Goal: Find contact information: Find contact information

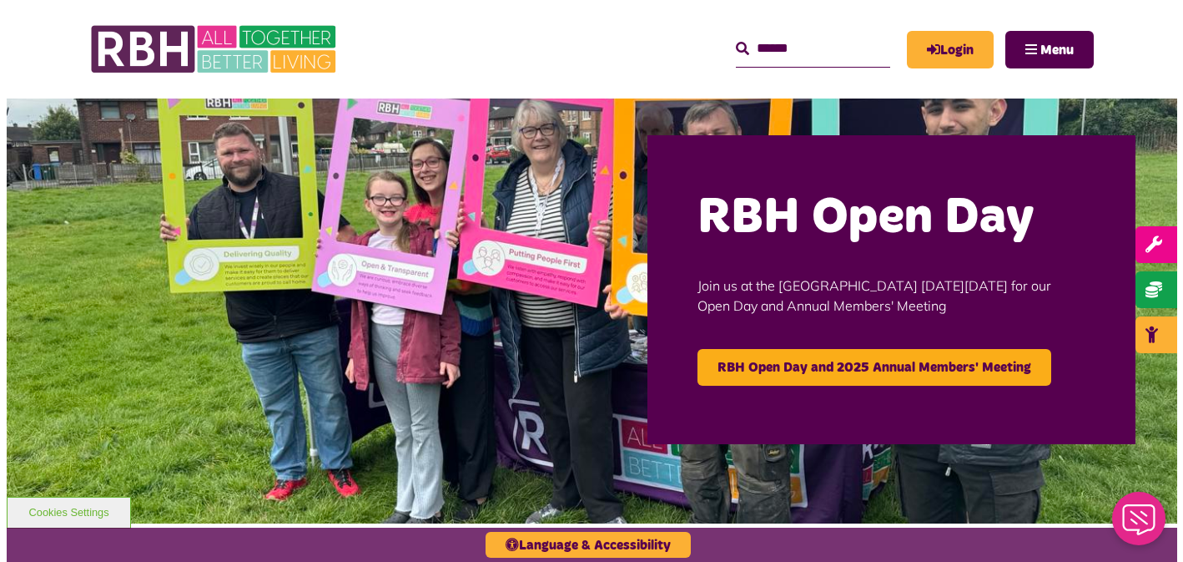
scroll to position [83, 0]
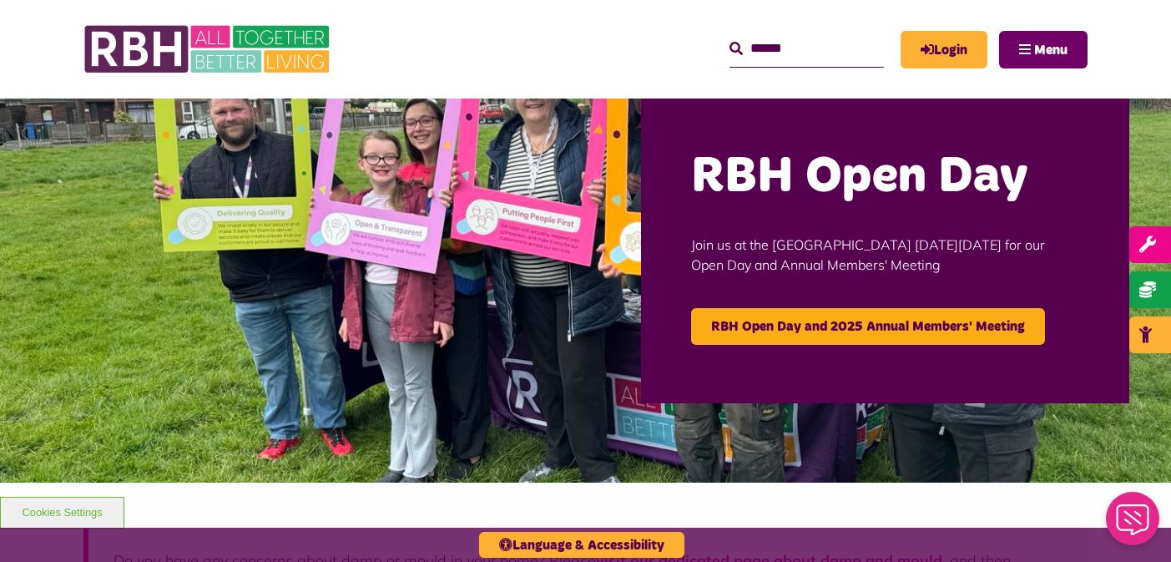
click at [1056, 38] on button "Menu" at bounding box center [1043, 50] width 88 height 38
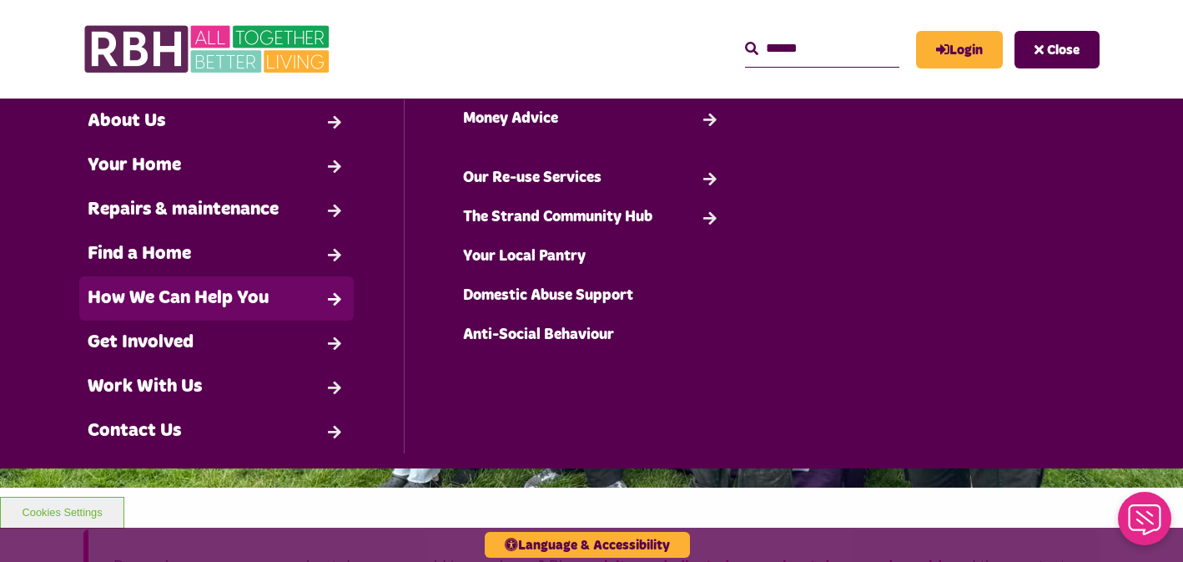
scroll to position [51, 0]
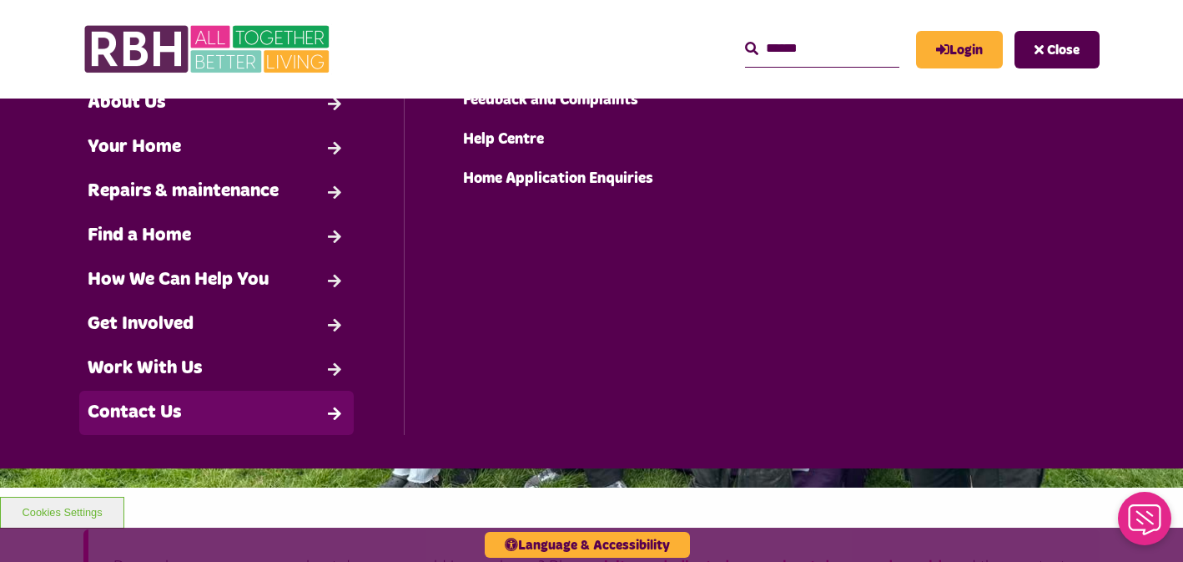
click at [182, 418] on link "Contact Us" at bounding box center [216, 413] width 275 height 44
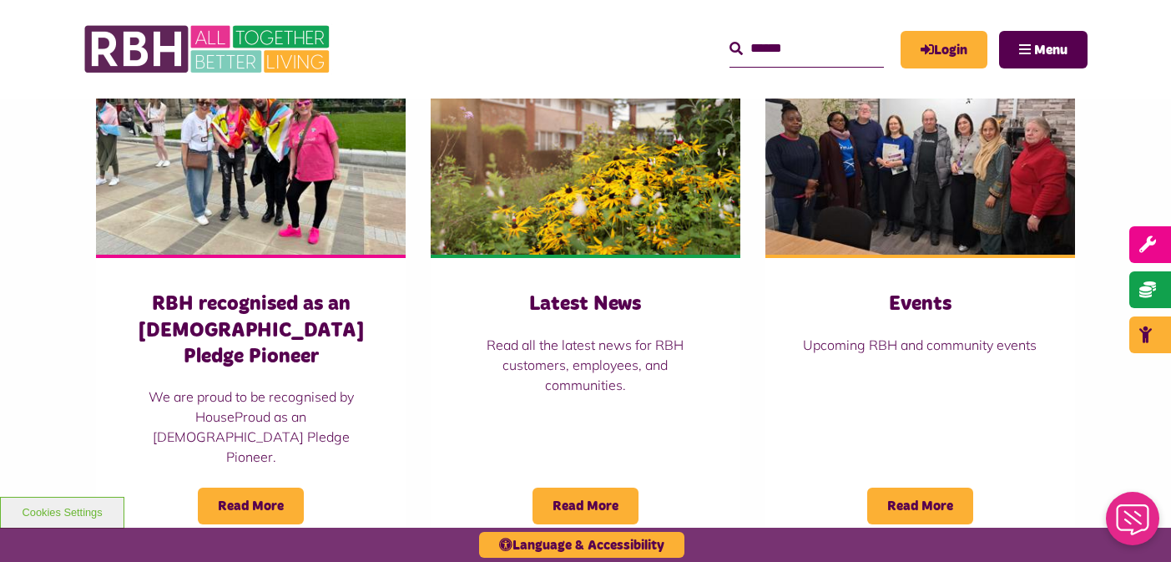
scroll to position [1001, 0]
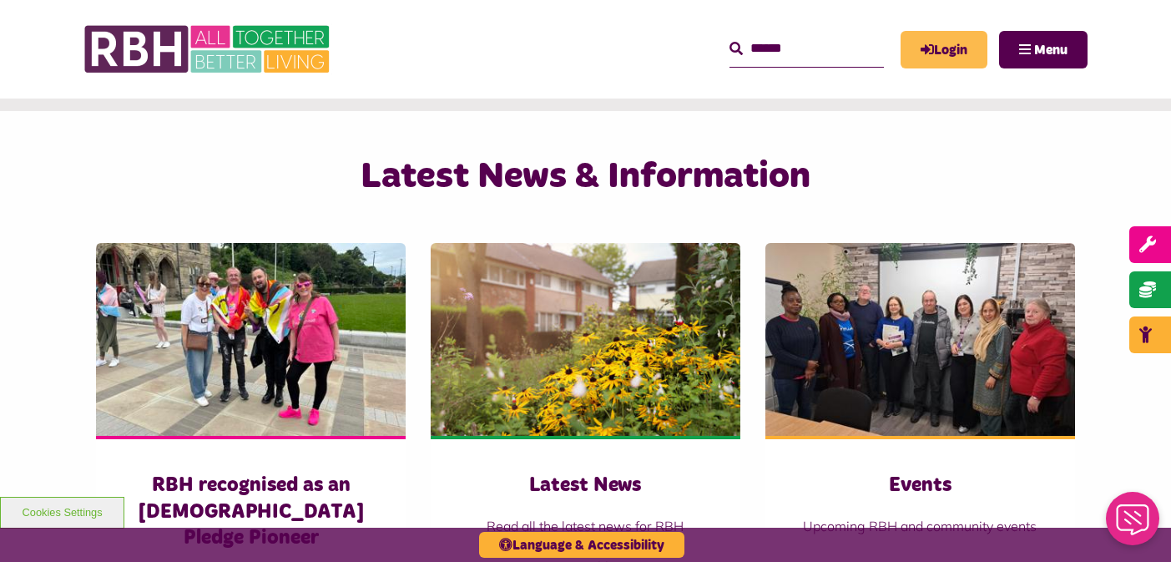
click at [955, 48] on link "Login" at bounding box center [943, 50] width 87 height 38
click at [1037, 57] on span "Menu" at bounding box center [1050, 49] width 33 height 13
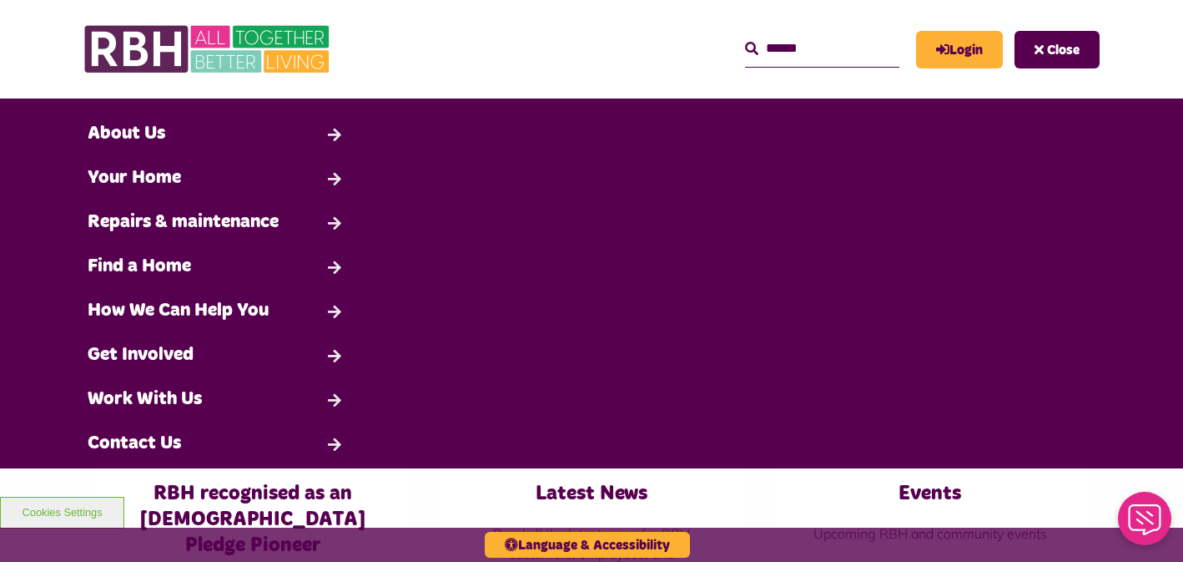
scroll to position [51, 0]
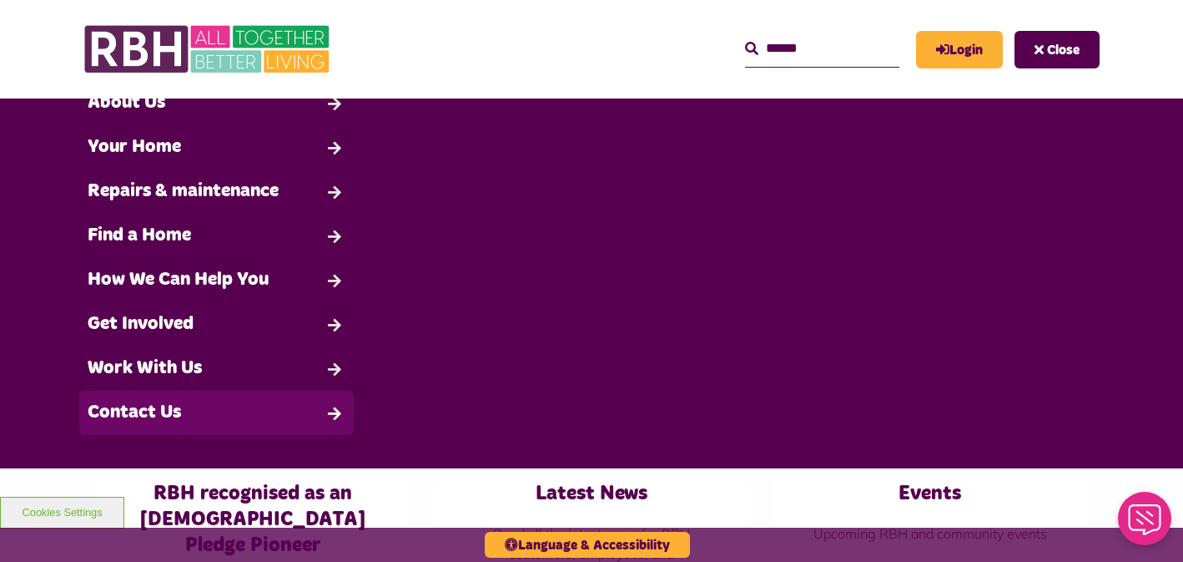
click at [257, 408] on link "Contact Us" at bounding box center [216, 413] width 275 height 44
